Goal: Task Accomplishment & Management: Manage account settings

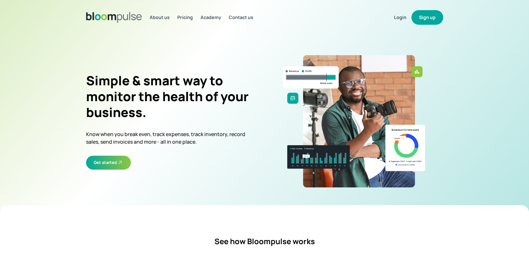
click at [424, 20] on button "Sign up" at bounding box center [427, 17] width 32 height 15
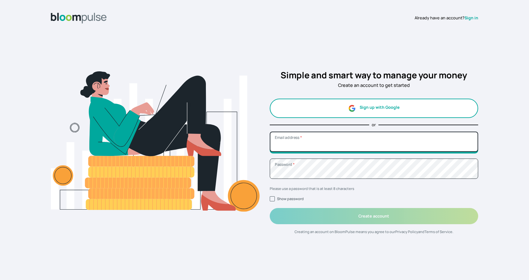
click at [333, 141] on input "Email address *" at bounding box center [374, 142] width 209 height 20
type input "[EMAIL_ADDRESS][DOMAIN_NAME]"
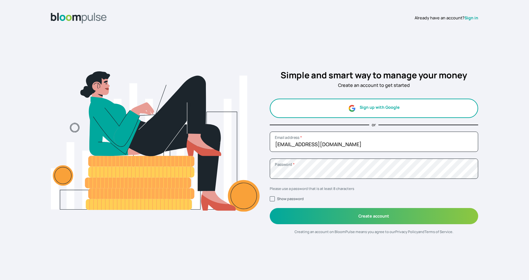
click at [470, 19] on link "Sign in" at bounding box center [471, 18] width 14 height 6
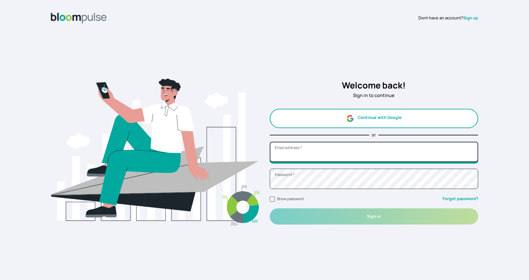
click at [318, 157] on input "Email address *" at bounding box center [374, 152] width 209 height 20
type input "[EMAIL_ADDRESS][DOMAIN_NAME]"
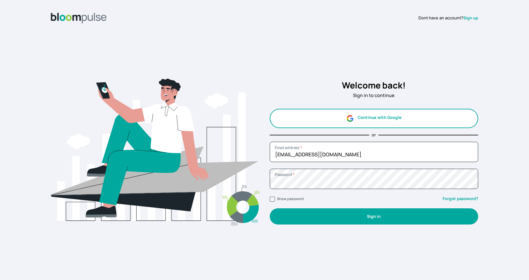
click at [358, 216] on button "Sign in" at bounding box center [374, 217] width 209 height 16
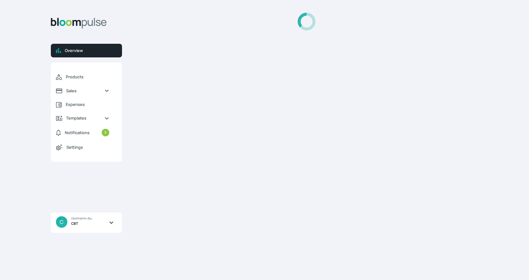
select select "2025"
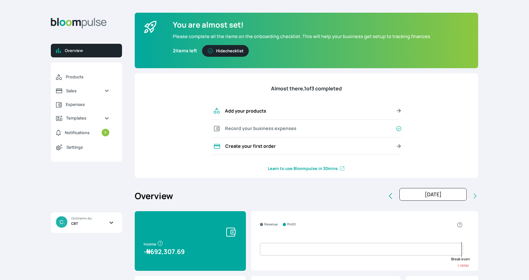
click at [110, 225] on icon "Sidebar" at bounding box center [111, 222] width 11 height 5
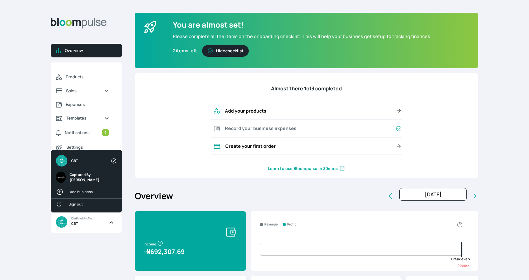
click at [98, 176] on span "Captured By [PERSON_NAME]" at bounding box center [91, 177] width 43 height 11
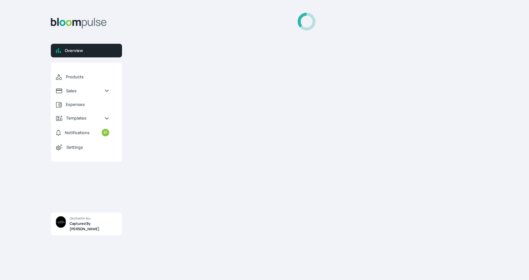
select select "2025"
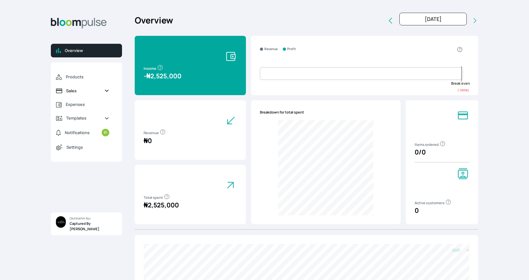
click at [82, 90] on span "Sales" at bounding box center [82, 91] width 33 height 6
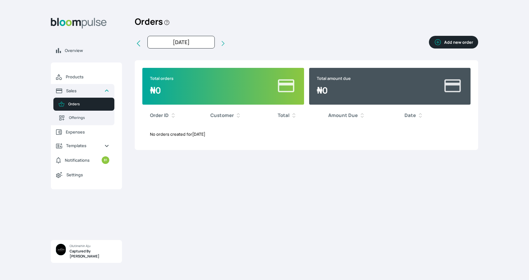
click at [466, 42] on button "Add new order" at bounding box center [453, 42] width 49 height 13
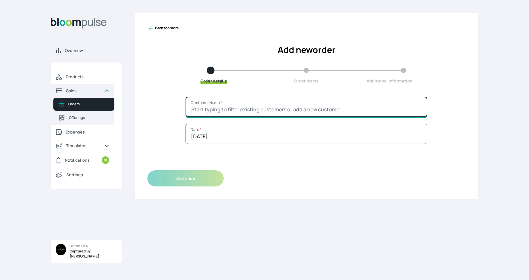
click at [367, 107] on input "Customer Name *" at bounding box center [306, 107] width 242 height 20
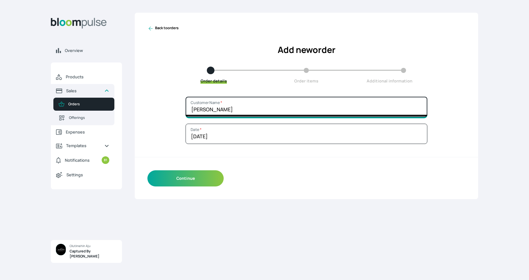
type input "Mr [PERSON_NAME]"
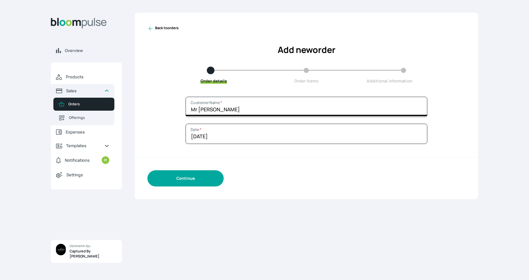
click at [200, 179] on button "Continue" at bounding box center [185, 178] width 76 height 16
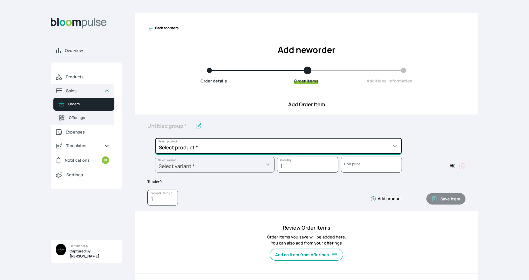
click at [208, 148] on select "Select product * Child Session Commercial Session Couple Session Editing Servic…" at bounding box center [278, 146] width 247 height 16
select select "6d4ab89d-49ee-45c8-9f5b-5b2bf472b7d8"
click at [155, 138] on select "Select product * Child Session Commercial Session Couple Session Editing Servic…" at bounding box center [278, 146] width 247 height 16
type input "Personal Session"
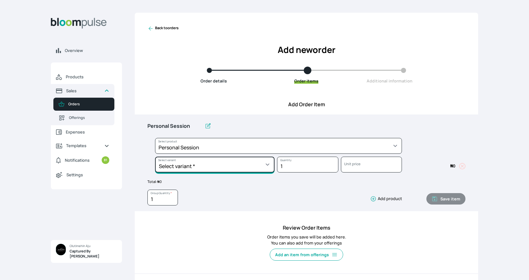
click at [232, 161] on select "Select variant * Jollof" at bounding box center [214, 165] width 119 height 16
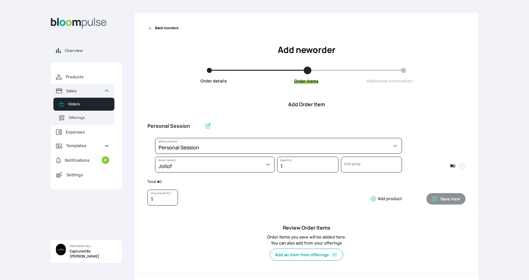
select select "6d4ab89d-49ee-45c8-9f5b-5b2bf472b7d8"
select select "5fdd4ef2-79fe-4000-80bd-b609cce11f96"
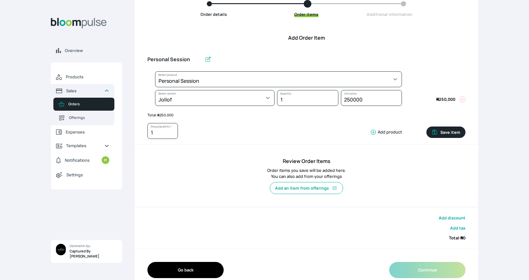
scroll to position [77, 0]
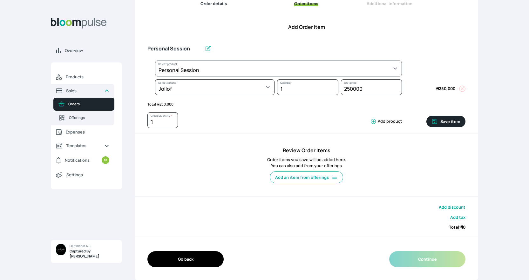
click at [453, 123] on button "Save item" at bounding box center [445, 121] width 39 height 11
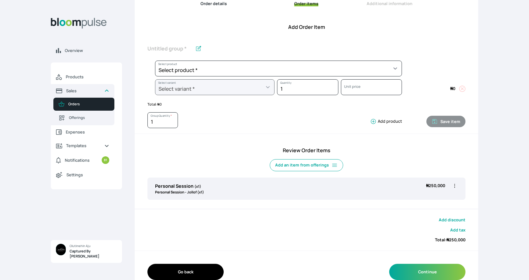
scroll to position [90, 0]
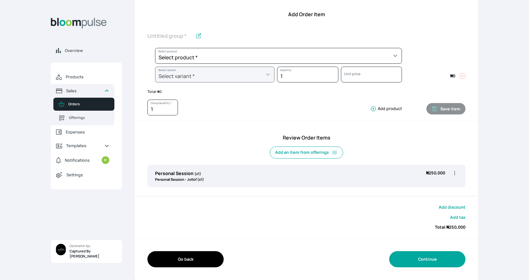
click at [425, 260] on button "Continue" at bounding box center [427, 259] width 76 height 16
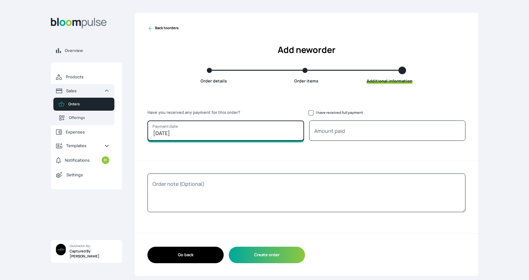
click at [219, 134] on input "[DATE]" at bounding box center [225, 131] width 157 height 20
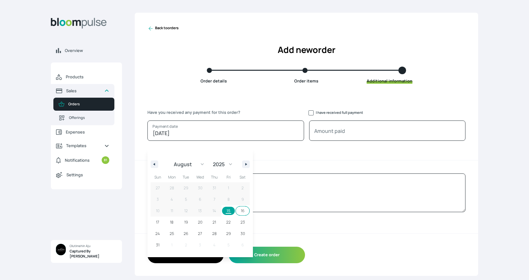
click at [241, 210] on span "16" at bounding box center [242, 211] width 14 height 8
type input "[DATE]"
click at [290, 248] on button "Create order" at bounding box center [267, 255] width 76 height 16
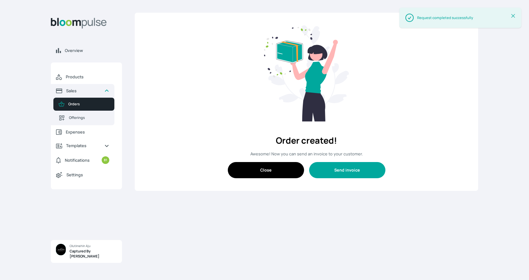
click at [351, 169] on button "Send invoice" at bounding box center [347, 170] width 76 height 16
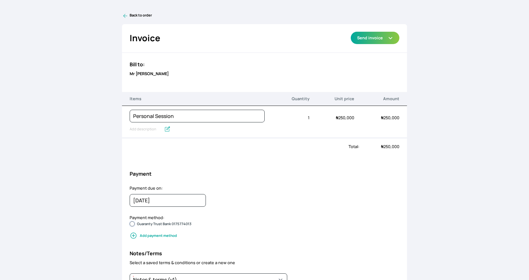
click at [133, 224] on input "Guaranty Trust Bank 0175774013" at bounding box center [132, 224] width 5 height 5
radio input "true"
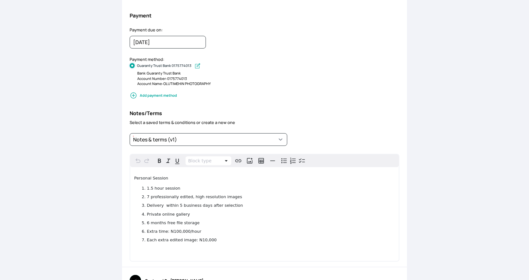
scroll to position [161, 0]
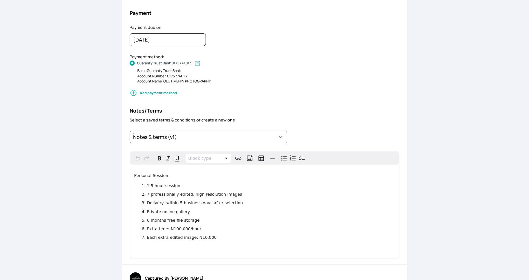
click at [239, 195] on li "7 professionally edited, high resolution images" at bounding box center [271, 194] width 248 height 6
copy span "professionally edited, high resolution images"
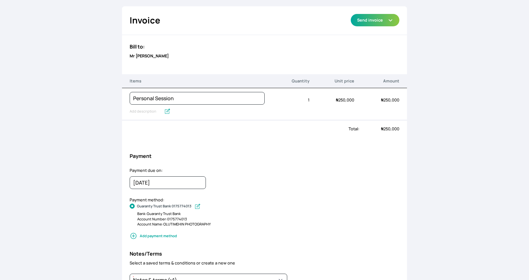
scroll to position [0, 0]
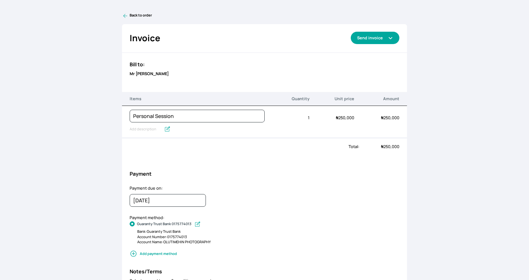
click at [391, 37] on icon "button" at bounding box center [390, 38] width 5 height 5
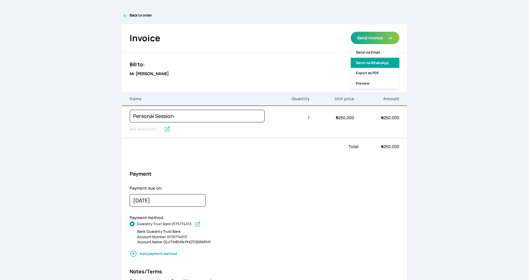
click at [377, 62] on link "Send via WhatsApp" at bounding box center [375, 63] width 49 height 10
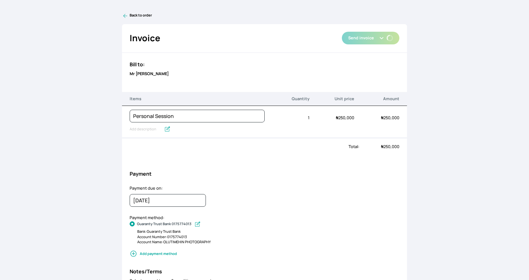
type textarea "Captured By [PERSON_NAME] has sent you an invoice of ₦250,000. Due on [DATE]."
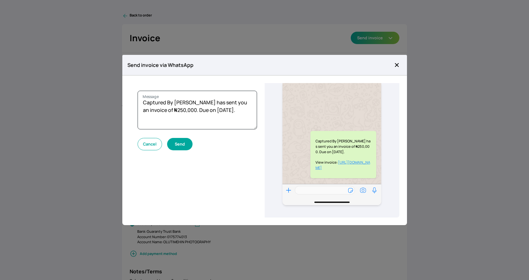
click at [183, 145] on button "Send" at bounding box center [179, 144] width 25 height 12
